Goal: Task Accomplishment & Management: Manage account settings

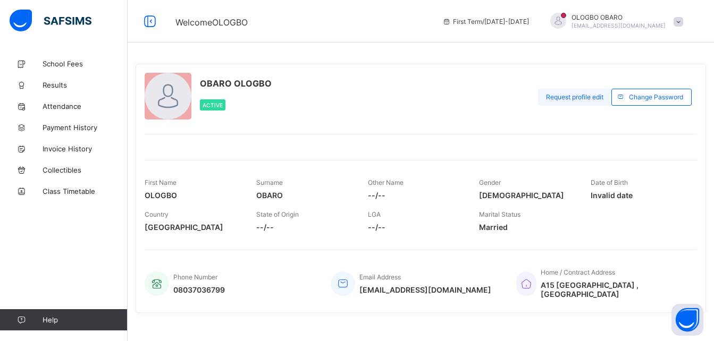
click at [580, 97] on span "Request profile edit" at bounding box center [574, 97] width 57 height 8
type input "*"
type input "*******"
click at [678, 320] on button "Open asap" at bounding box center [687, 320] width 32 height 32
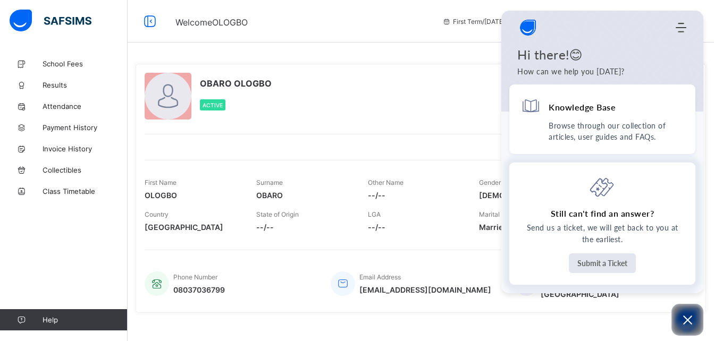
click at [602, 266] on button "Submit a Ticket" at bounding box center [602, 264] width 67 height 20
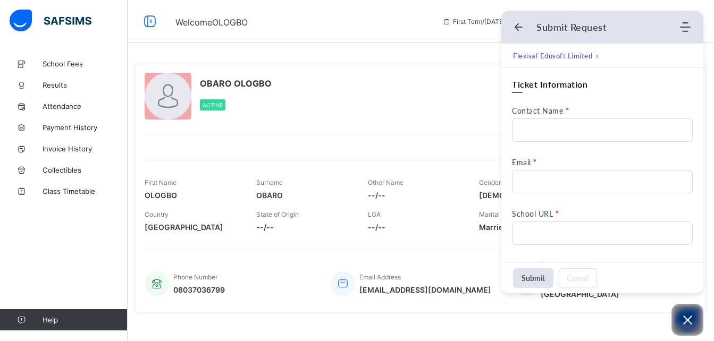
click at [702, 59] on div "Flexisaf Edusoft Limited" at bounding box center [602, 56] width 202 height 24
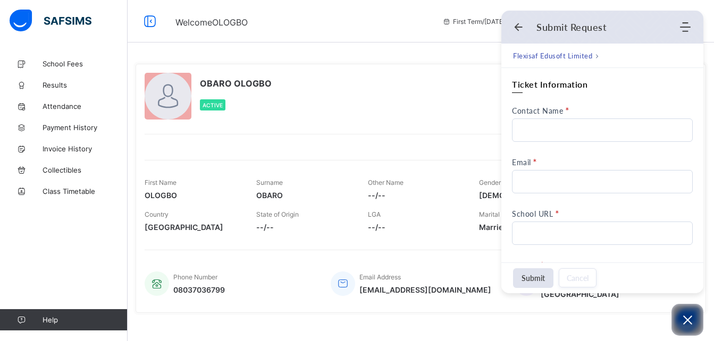
click at [513, 25] on div "Submit Request Home Knowledge Base Submit Ticket" at bounding box center [602, 27] width 202 height 20
click at [515, 26] on icon "Back" at bounding box center [518, 27] width 11 height 11
